Goal: Check status: Check status

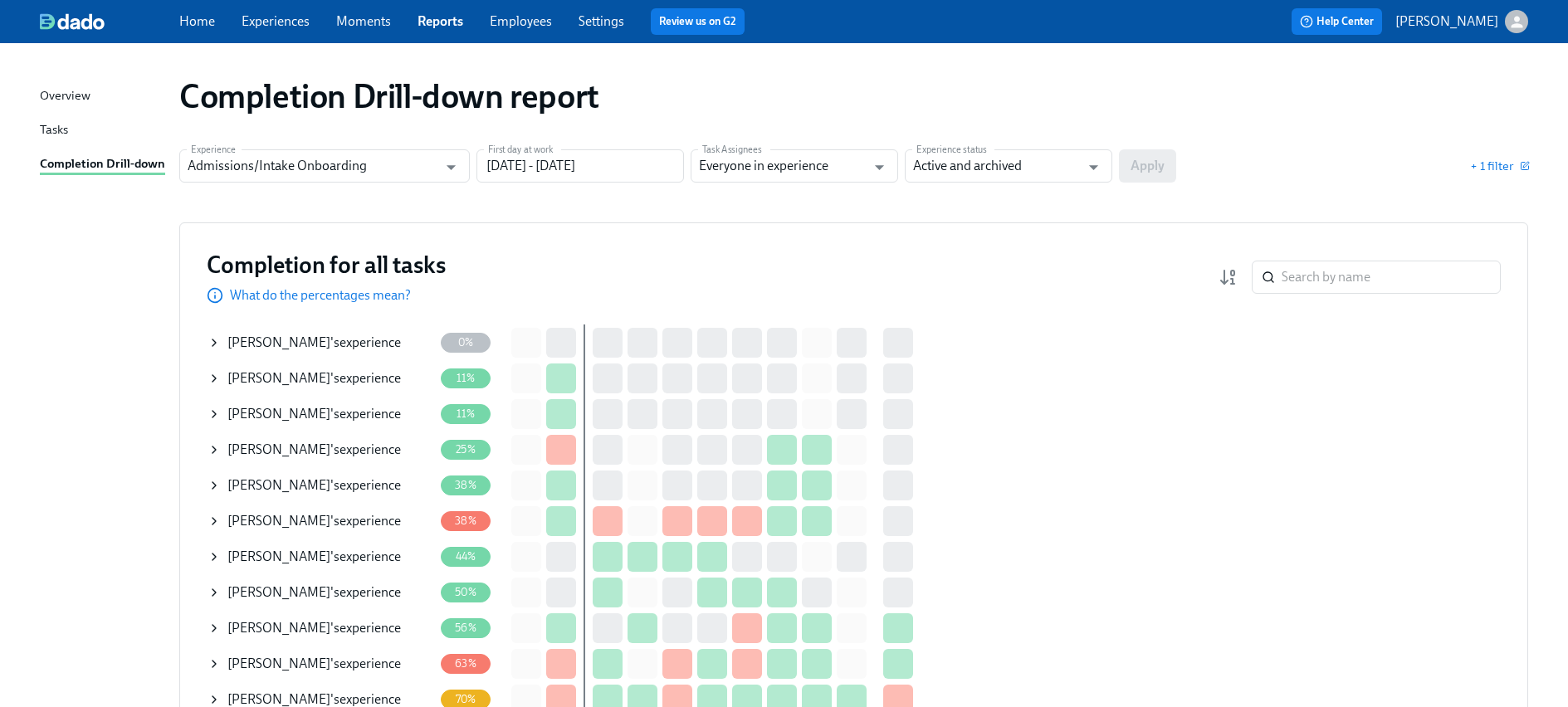
click at [217, 554] on icon at bounding box center [214, 556] width 13 height 13
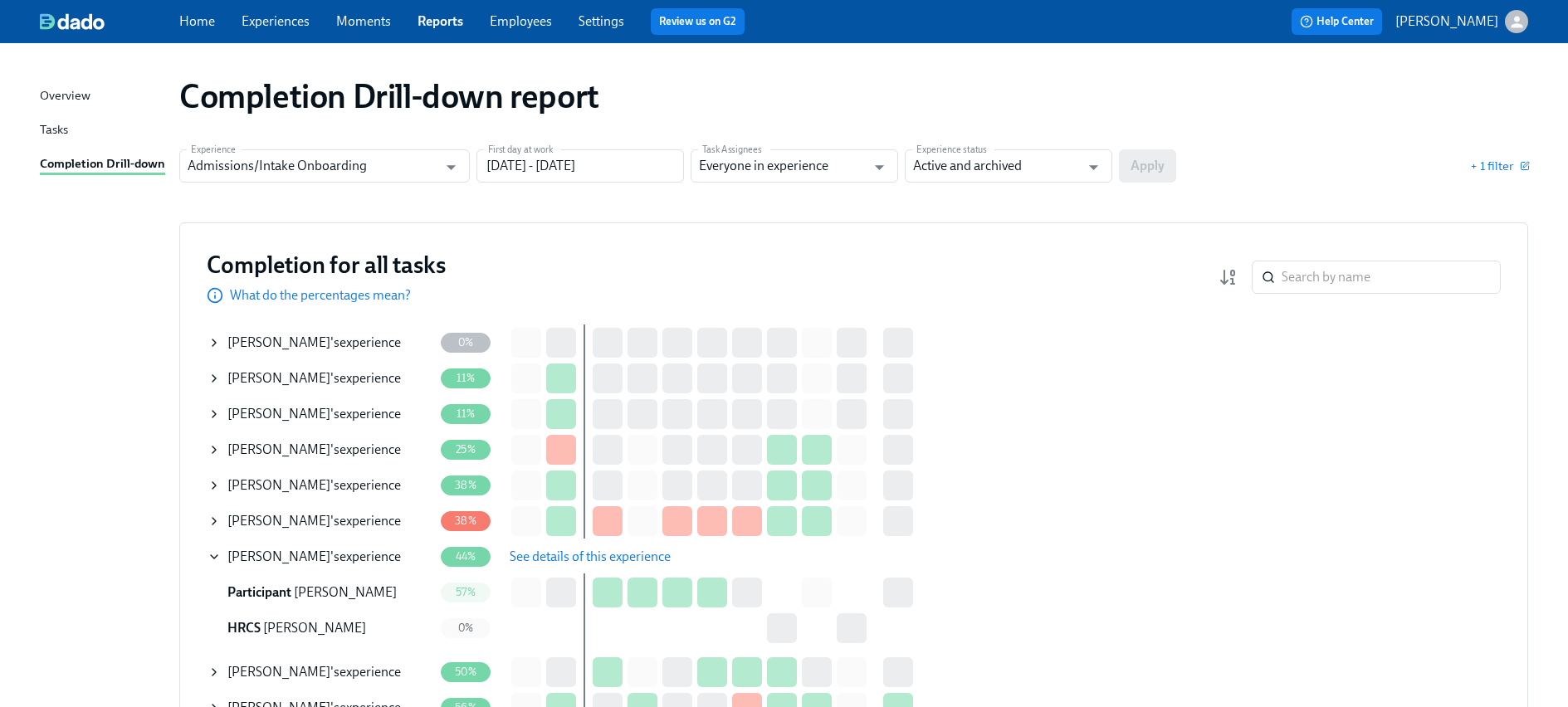
click at [563, 552] on span "See details of this experience" at bounding box center [590, 556] width 161 height 17
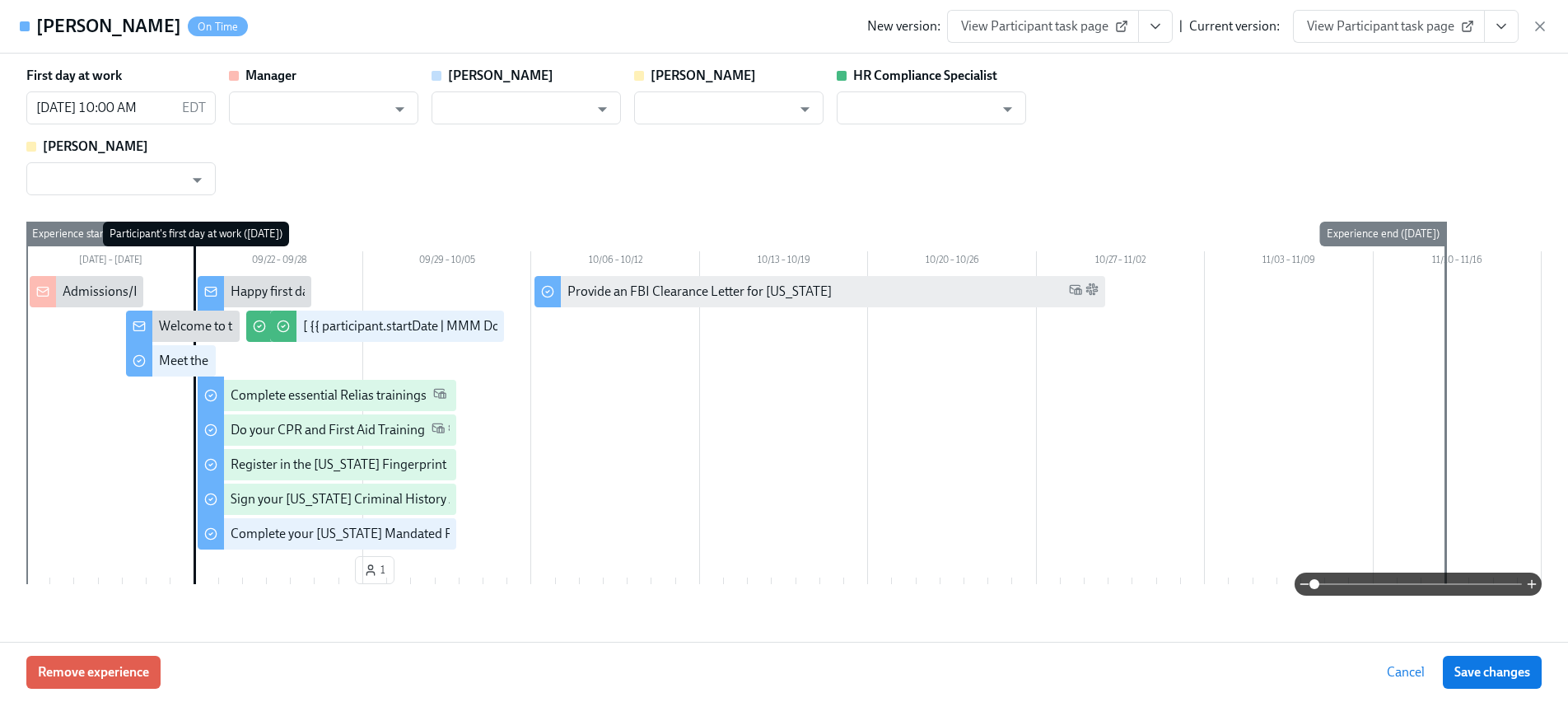
type input "[PERSON_NAME]"
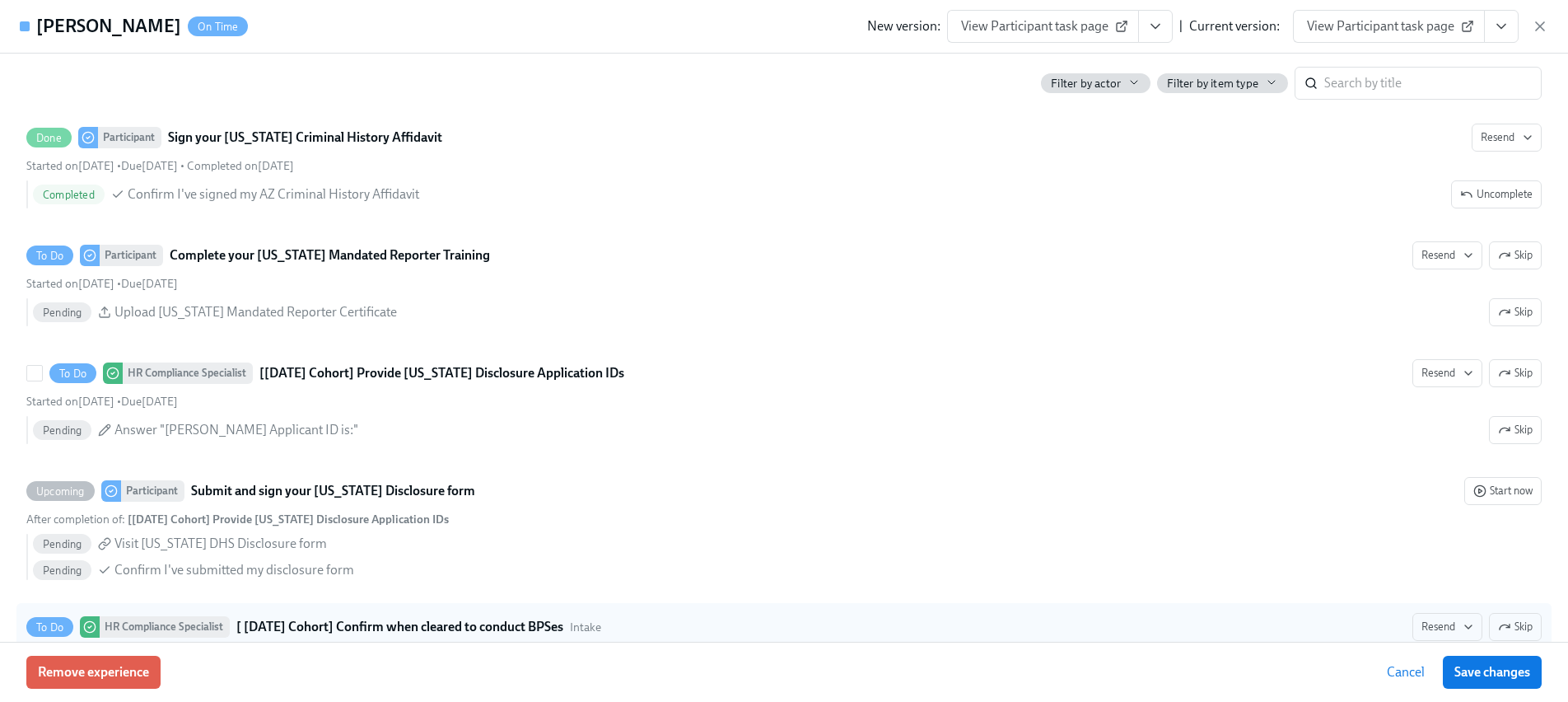
scroll to position [1352, 0]
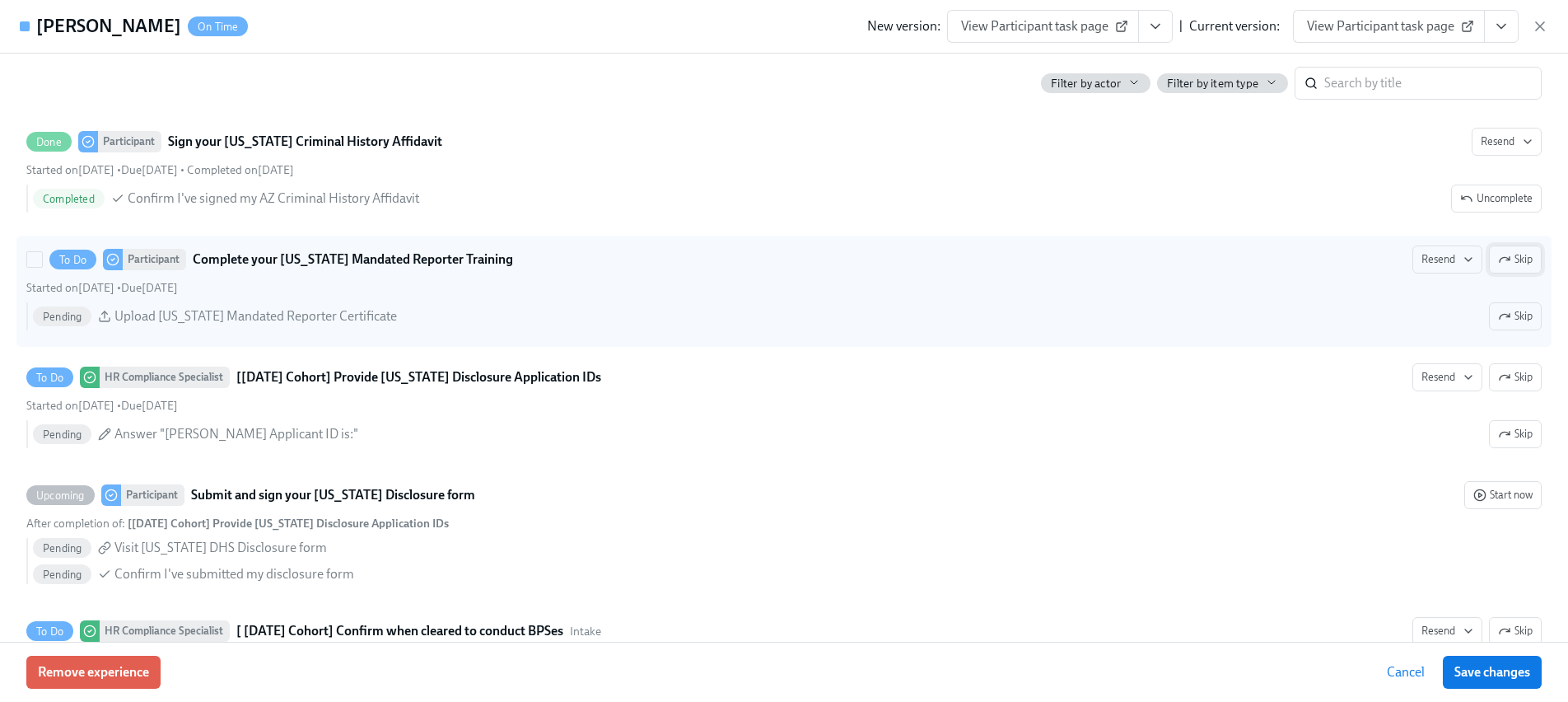
click at [1498, 256] on icon "button" at bounding box center [1504, 259] width 13 height 13
click at [1471, 670] on span "Save changes" at bounding box center [1493, 672] width 76 height 17
